Goal: Information Seeking & Learning: Understand process/instructions

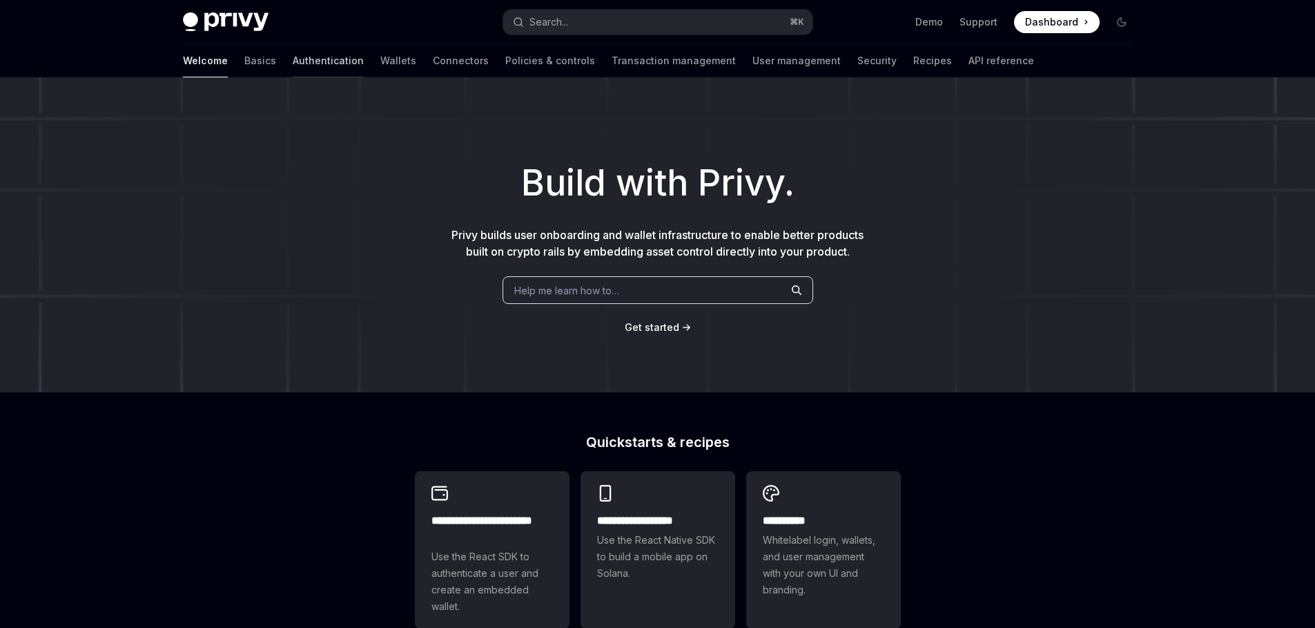
click at [293, 63] on link "Authentication" at bounding box center [328, 60] width 71 height 33
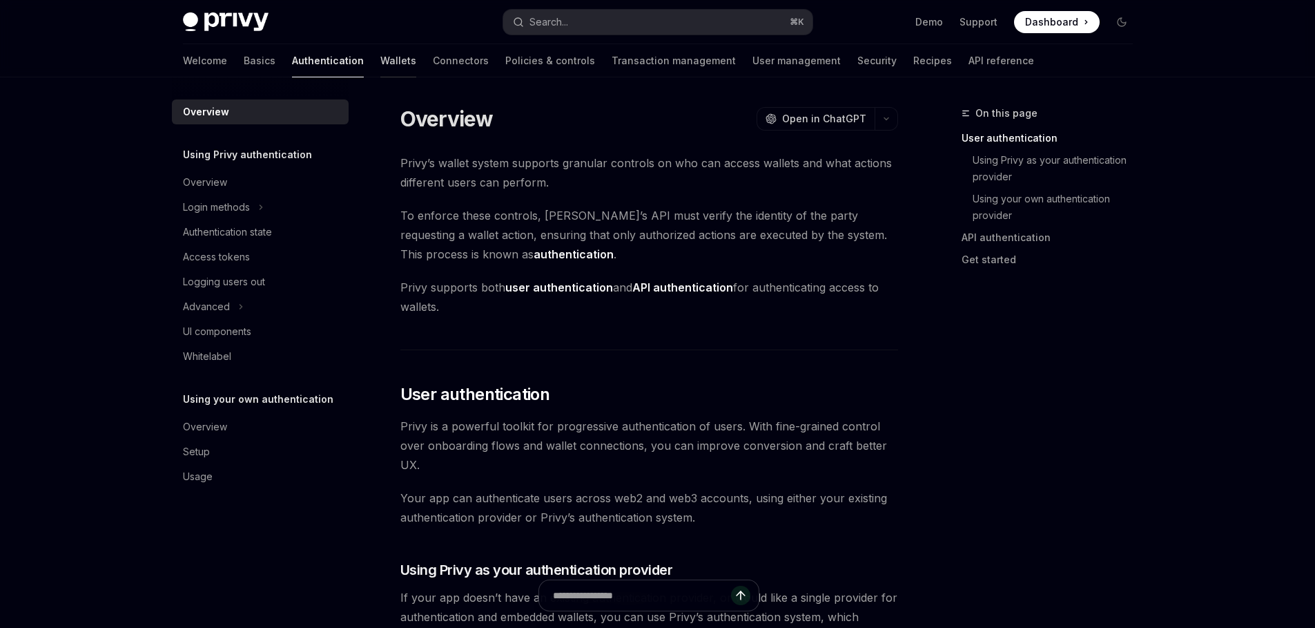
click at [380, 55] on link "Wallets" at bounding box center [398, 60] width 36 height 33
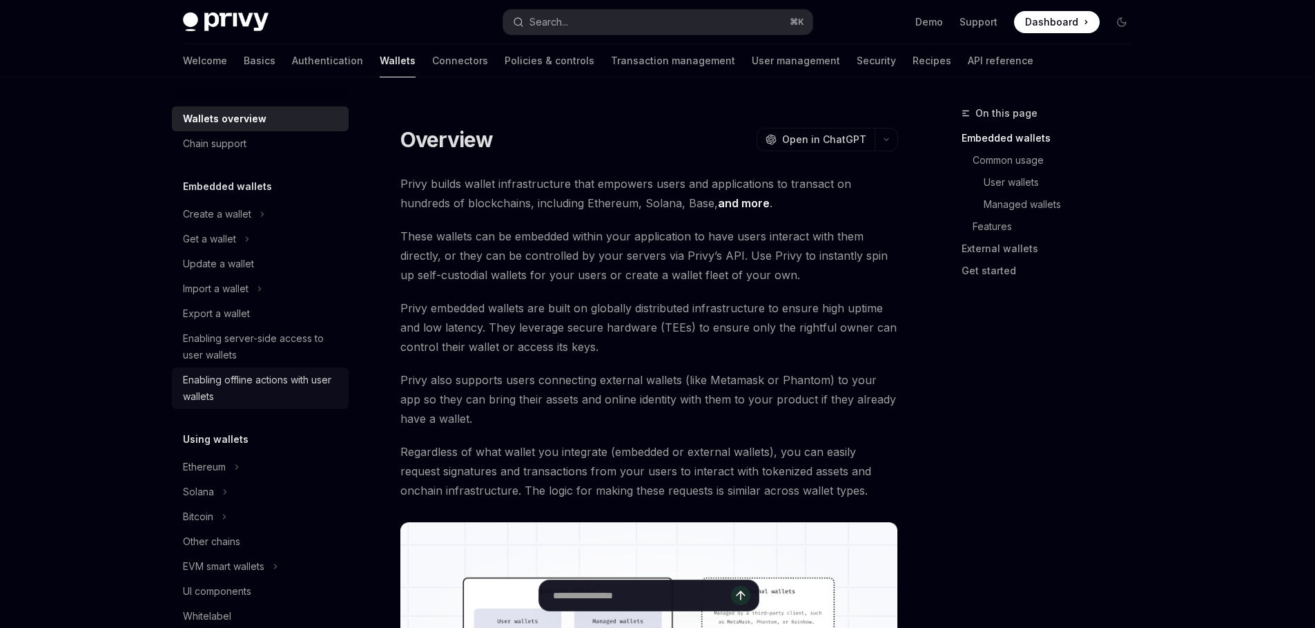
scroll to position [222, 0]
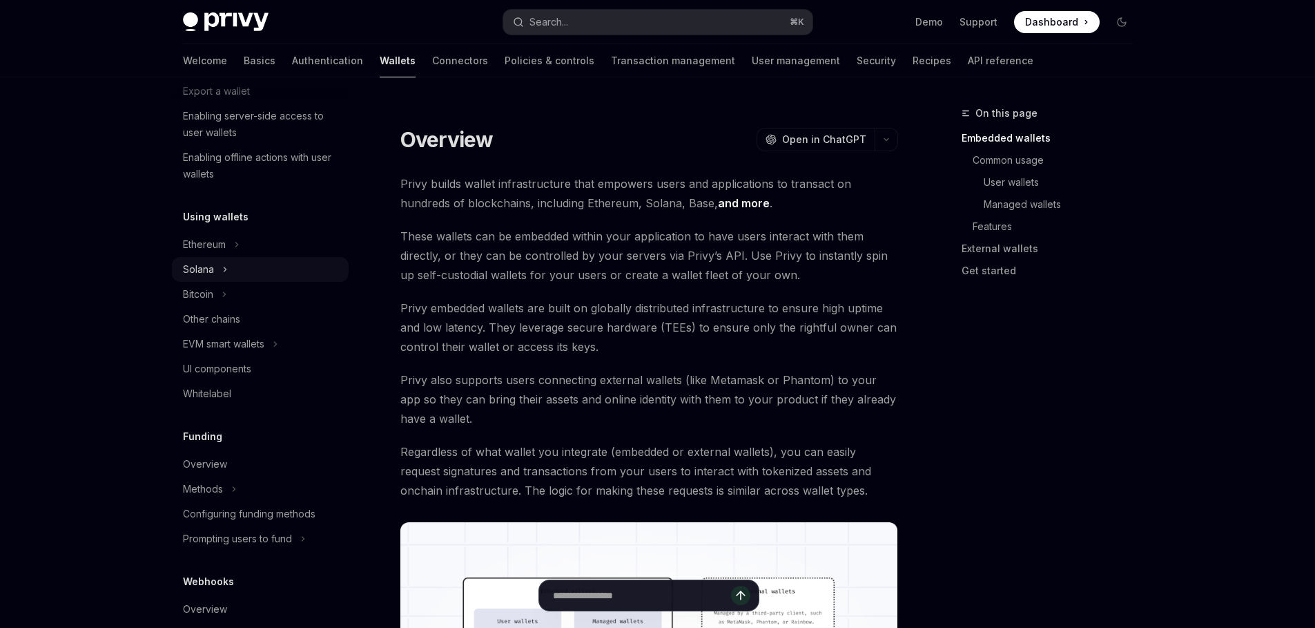
click at [215, 276] on button "Solana" at bounding box center [260, 269] width 177 height 25
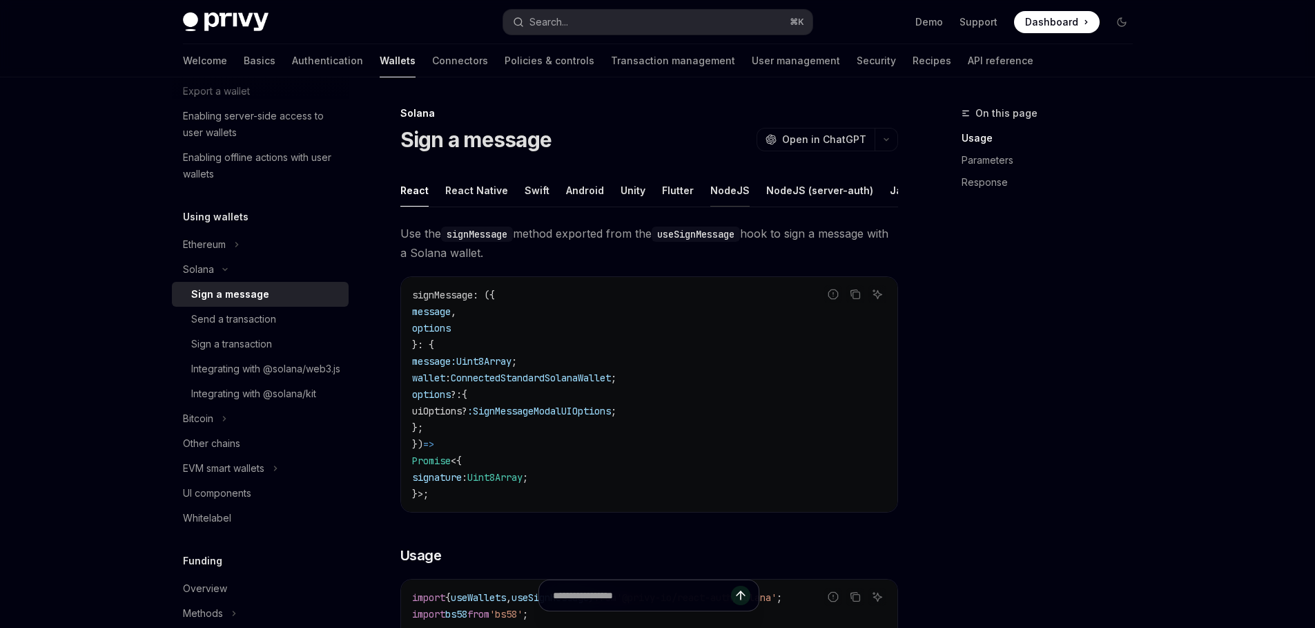
click at [734, 195] on button "NodeJS" at bounding box center [729, 190] width 39 height 32
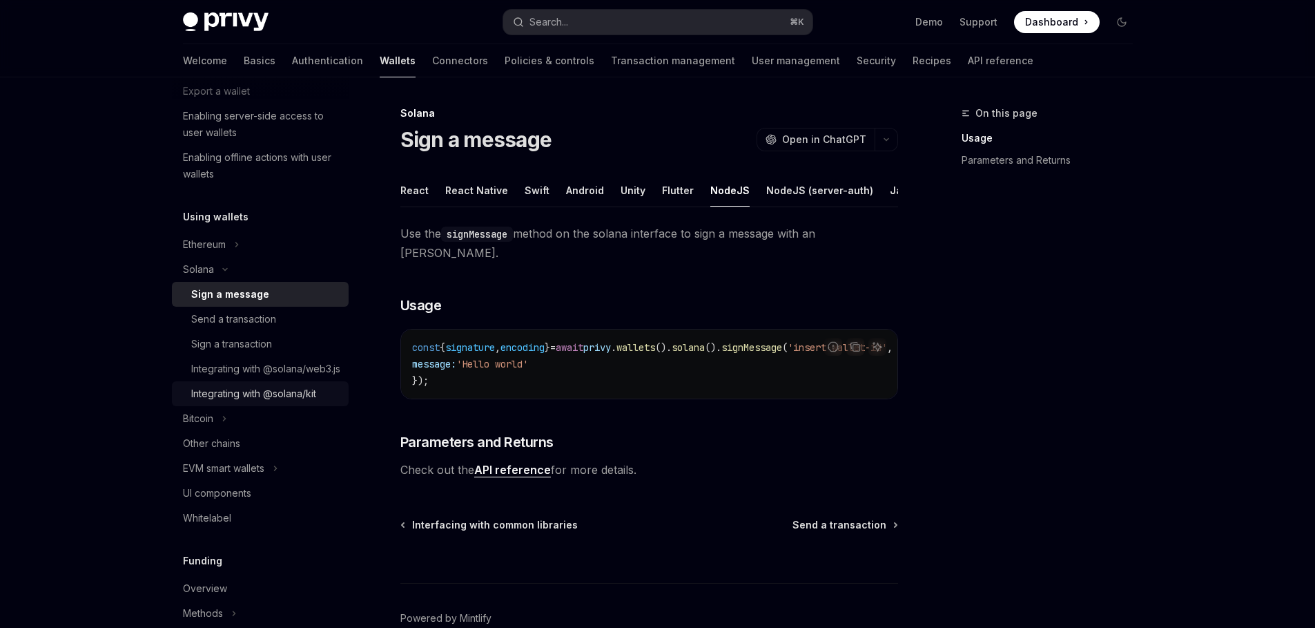
click at [238, 402] on div "Integrating with @solana/kit" at bounding box center [253, 393] width 125 height 17
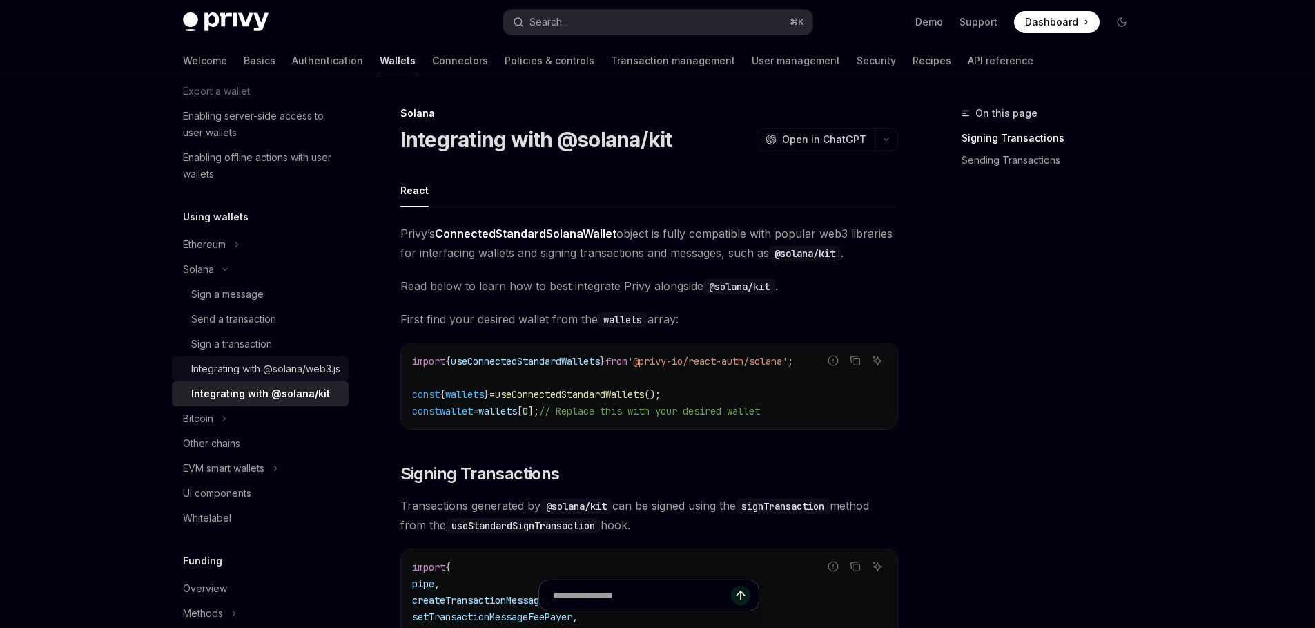
click at [238, 377] on div "Integrating with @solana/web3.js" at bounding box center [265, 368] width 149 height 17
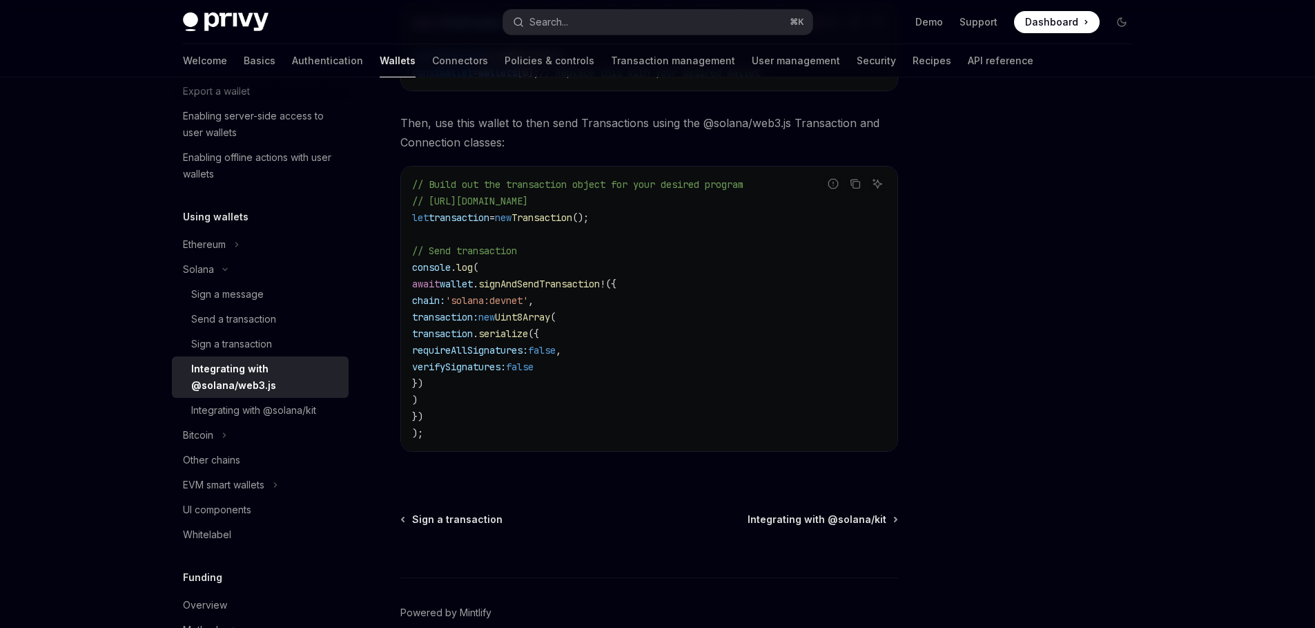
scroll to position [413, 0]
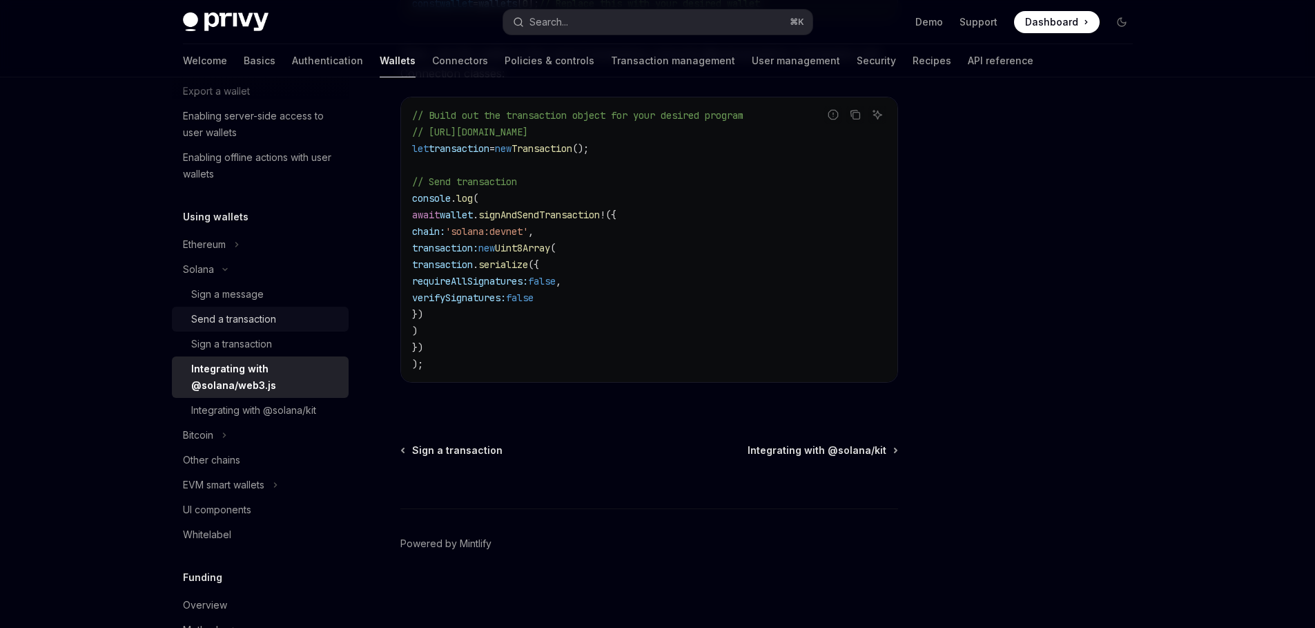
click at [209, 324] on div "Send a transaction" at bounding box center [233, 319] width 85 height 17
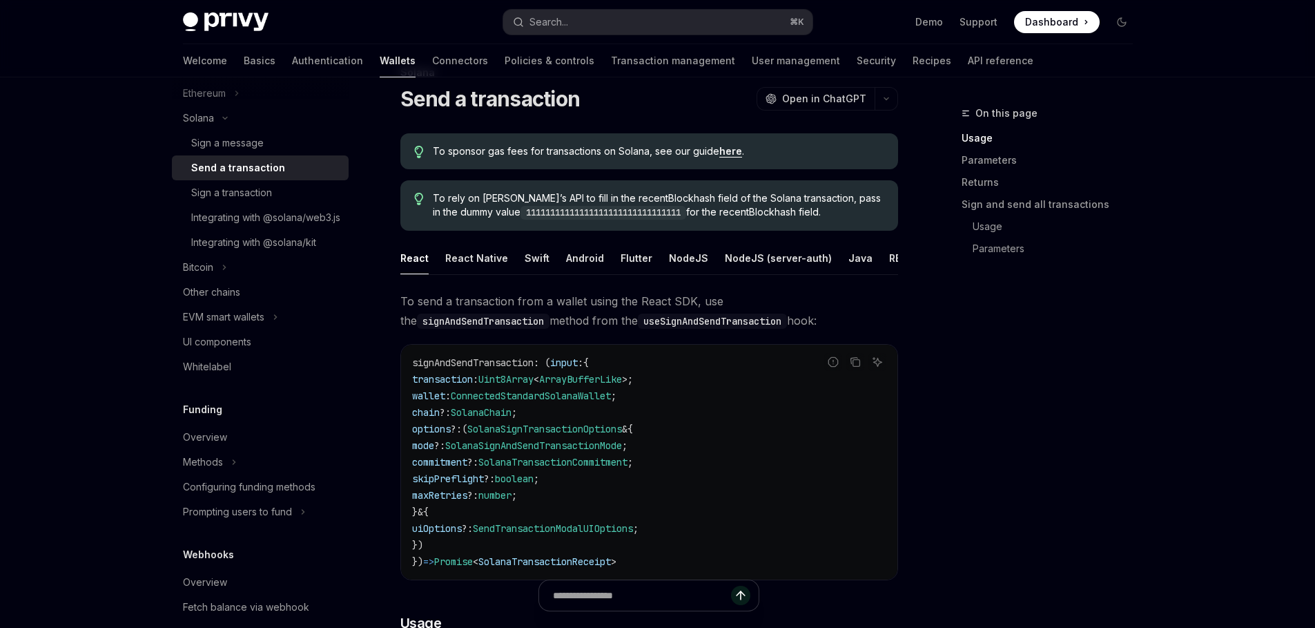
scroll to position [347, 0]
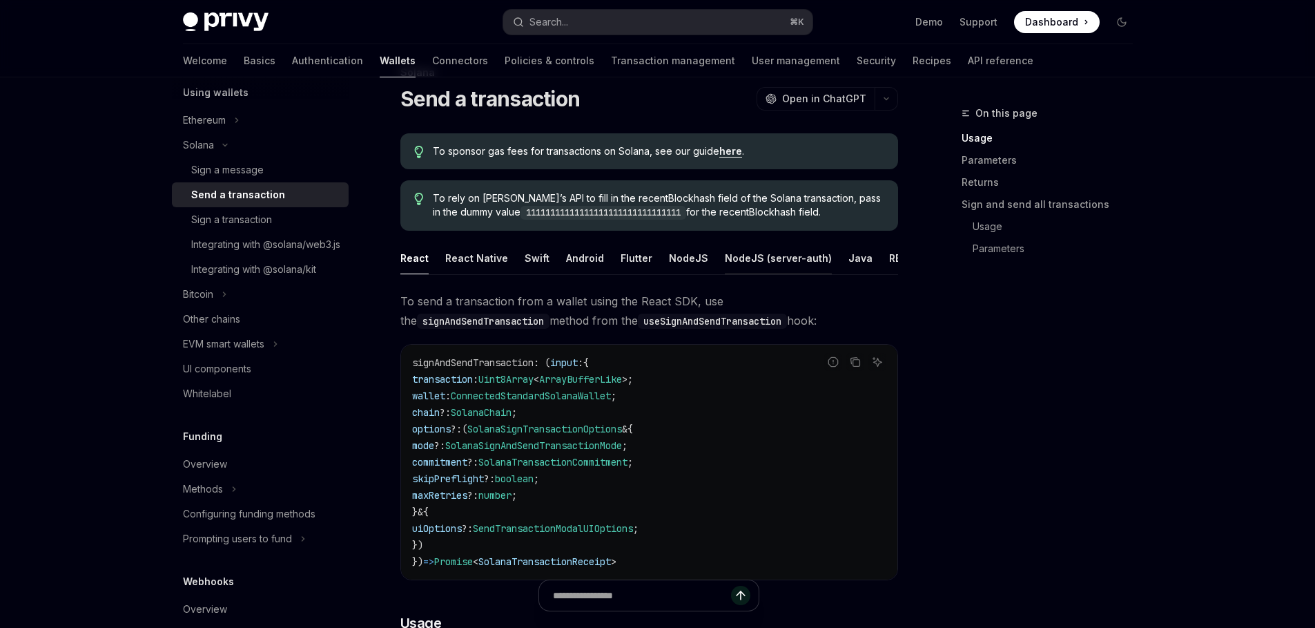
click at [771, 261] on button "NodeJS (server-auth)" at bounding box center [778, 258] width 107 height 32
type textarea "*"
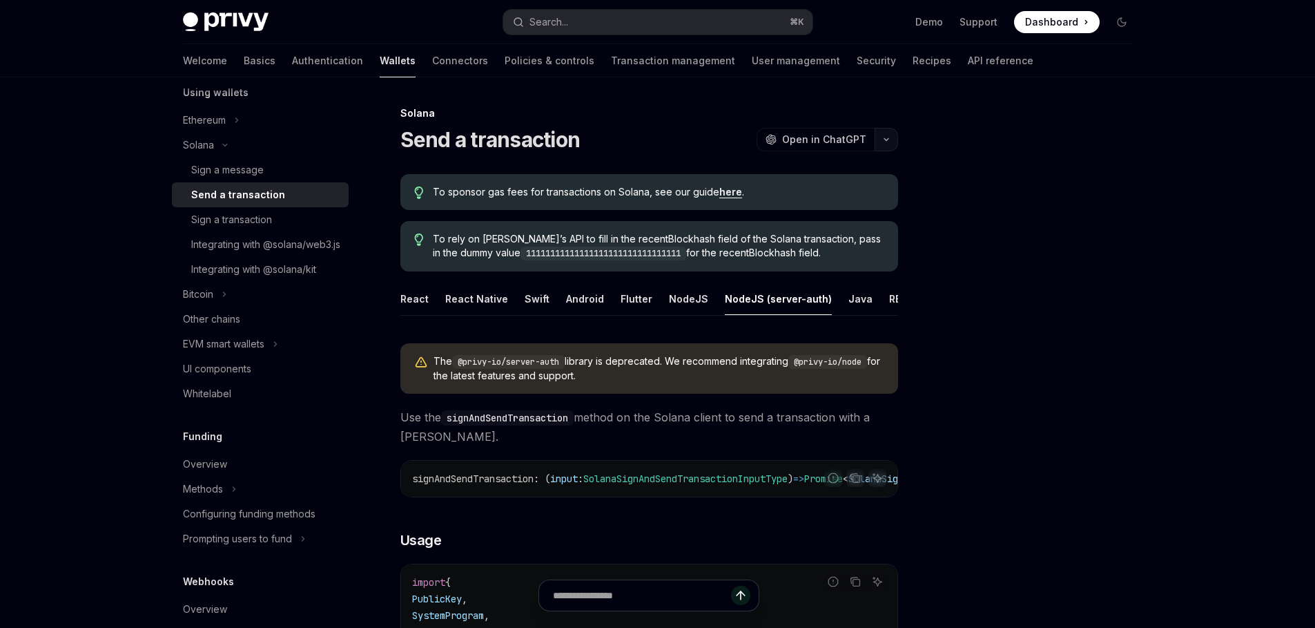
click at [880, 140] on button "button" at bounding box center [886, 139] width 23 height 23
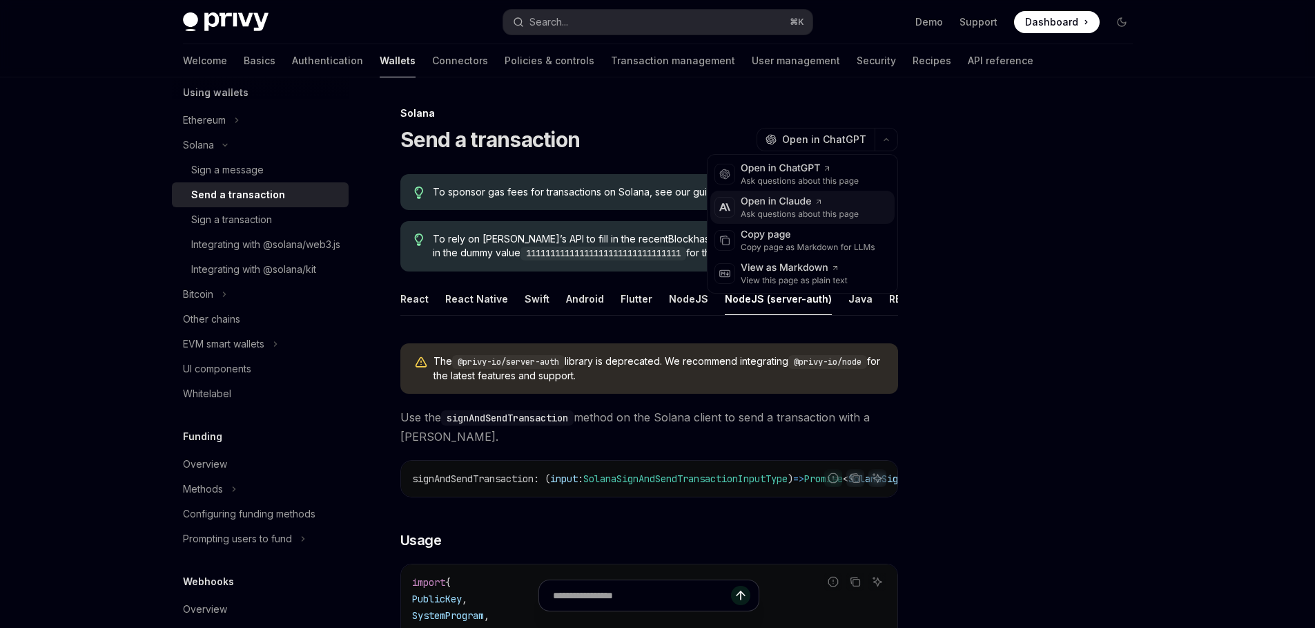
click at [838, 211] on div "Ask questions about this page" at bounding box center [800, 214] width 118 height 11
